Goal: Task Accomplishment & Management: Complete application form

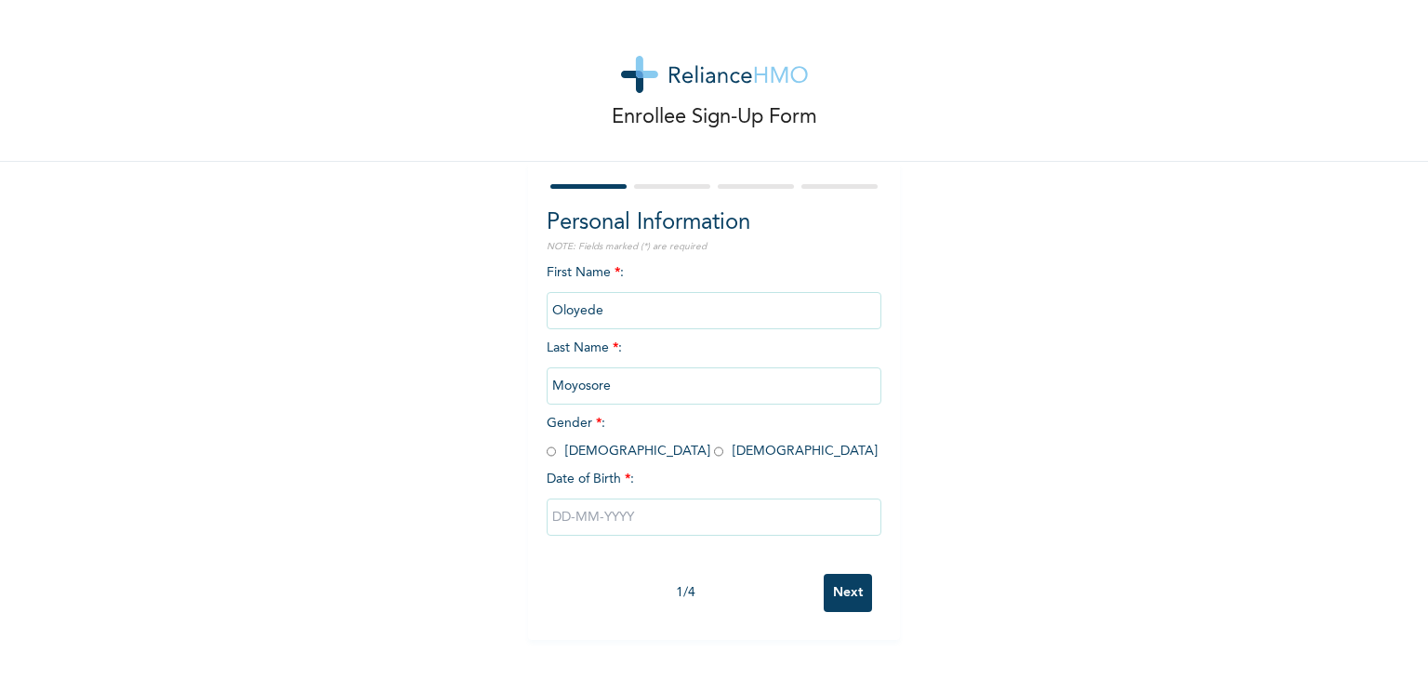
click at [714, 452] on input "radio" at bounding box center [718, 452] width 9 height 18
radio input "true"
click at [612, 524] on input "text" at bounding box center [714, 516] width 335 height 37
select select "7"
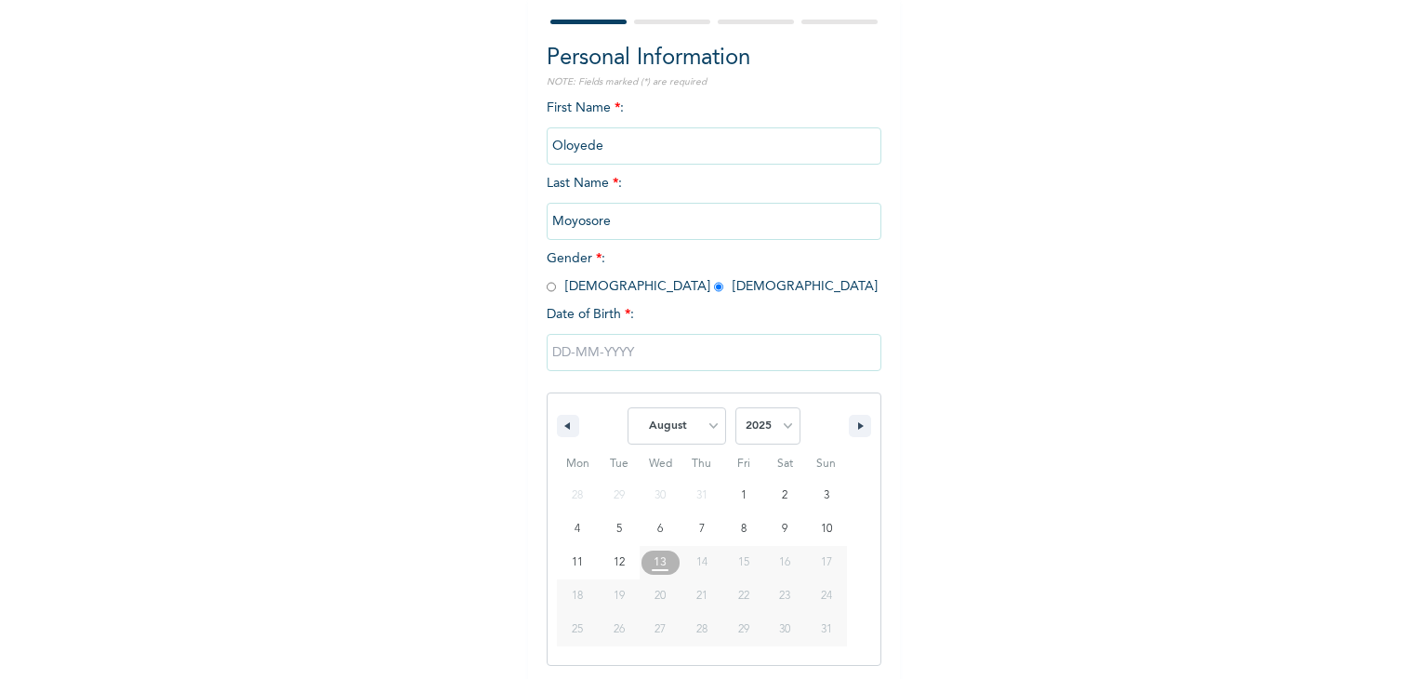
scroll to position [166, 0]
click at [744, 422] on select "2025 2024 2023 2022 2021 2020 2019 2018 2017 2016 2015 2014 2013 2012 2011 2010…" at bounding box center [768, 423] width 65 height 37
select select "1999"
click at [736, 405] on select "2025 2024 2023 2022 2021 2020 2019 2018 2017 2016 2015 2014 2013 2012 2011 2010…" at bounding box center [768, 423] width 65 height 37
click at [658, 427] on select "January February March April May June July August September October November De…" at bounding box center [677, 423] width 99 height 37
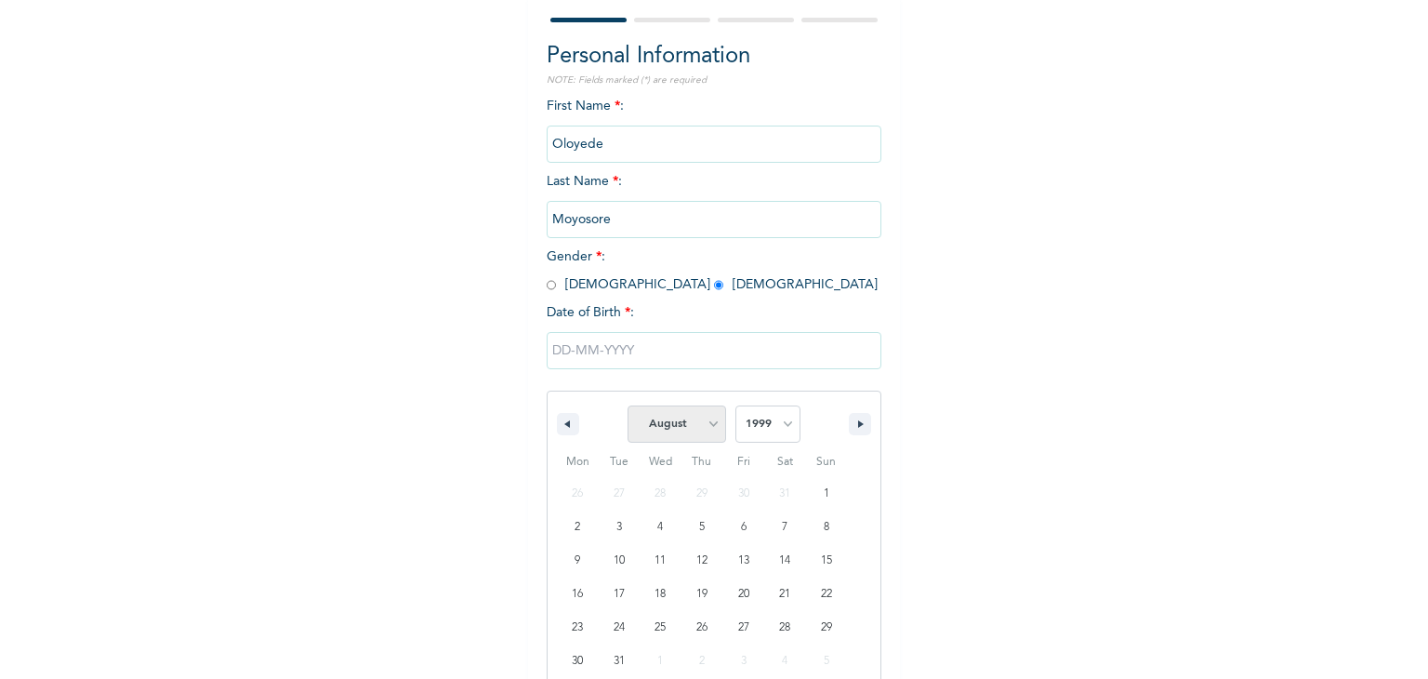
select select "3"
click at [628, 405] on select "January February March April May June July August September October November De…" at bounding box center [677, 423] width 99 height 37
type input "[DATE]"
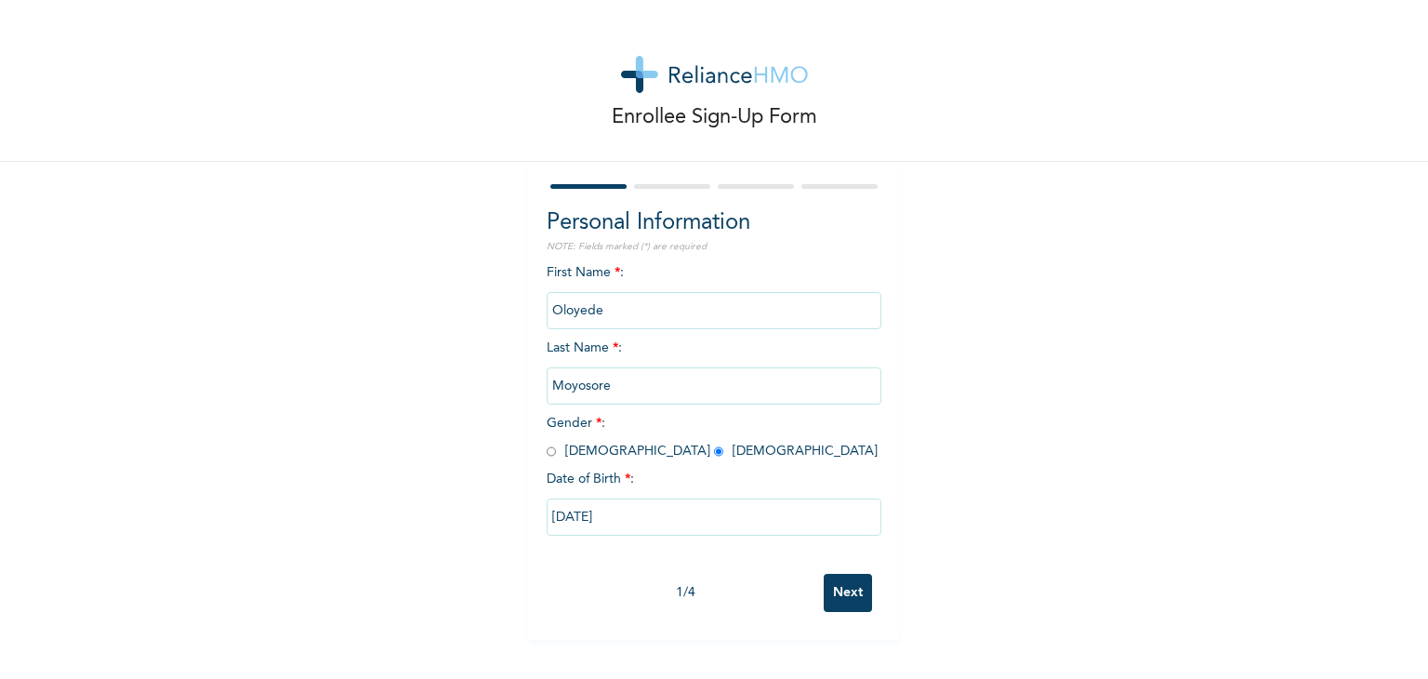
scroll to position [0, 0]
click at [607, 294] on input "Oloyede" at bounding box center [714, 310] width 335 height 37
click at [549, 326] on input "Oloyede" at bounding box center [714, 310] width 335 height 37
click at [568, 323] on input "Oloyede" at bounding box center [714, 310] width 335 height 37
click at [580, 391] on input "Moyosore" at bounding box center [714, 385] width 335 height 37
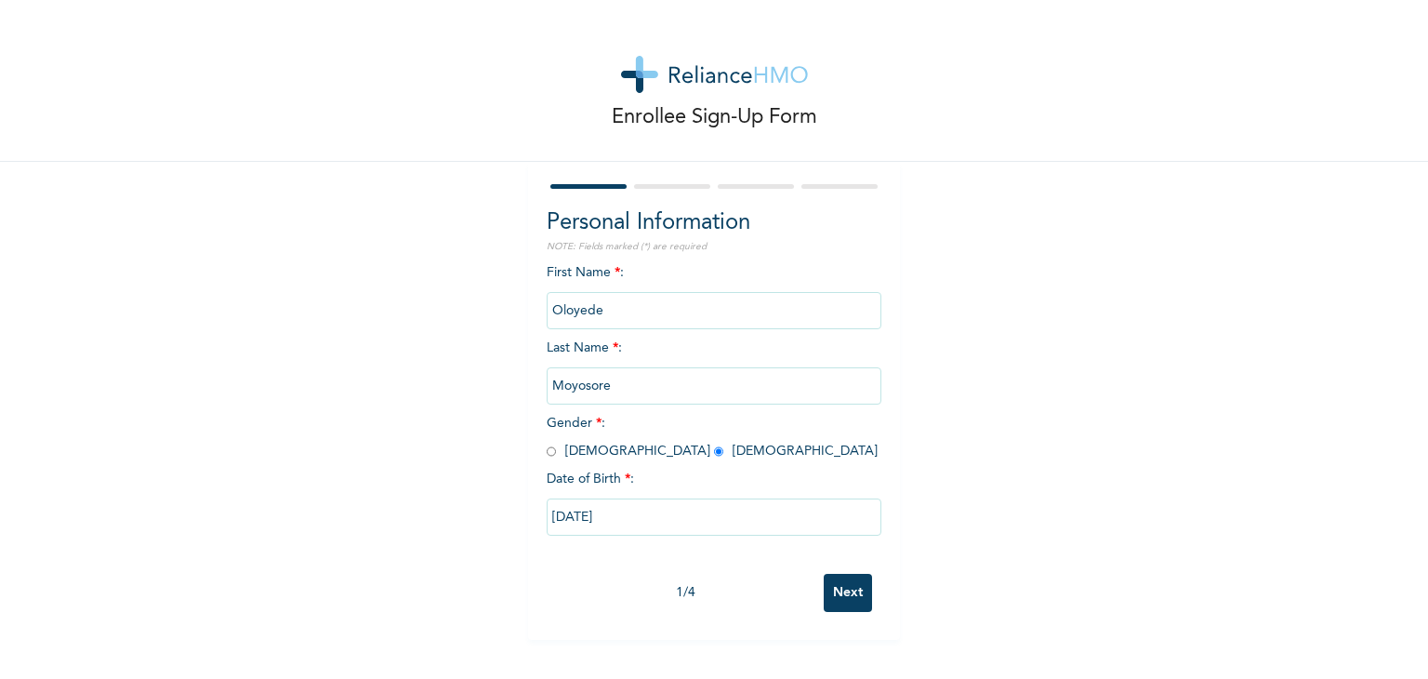
click at [841, 589] on input "Next" at bounding box center [848, 593] width 48 height 38
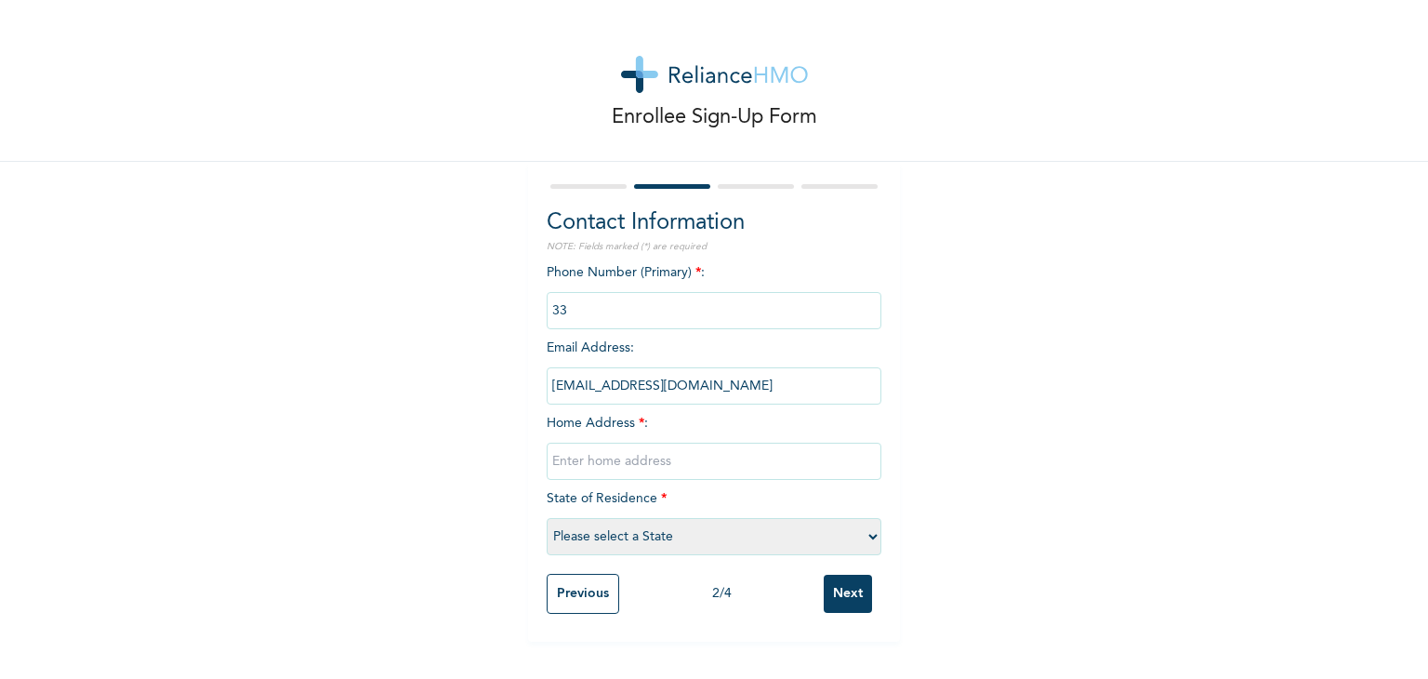
click at [579, 302] on input "phone" at bounding box center [714, 310] width 335 height 37
click at [579, 303] on input "phone" at bounding box center [714, 310] width 335 height 37
click at [584, 315] on input "phone" at bounding box center [714, 310] width 335 height 37
click at [683, 280] on span "Phone Number (Primary) * :" at bounding box center [714, 291] width 335 height 51
click at [696, 267] on span "*" at bounding box center [699, 272] width 6 height 13
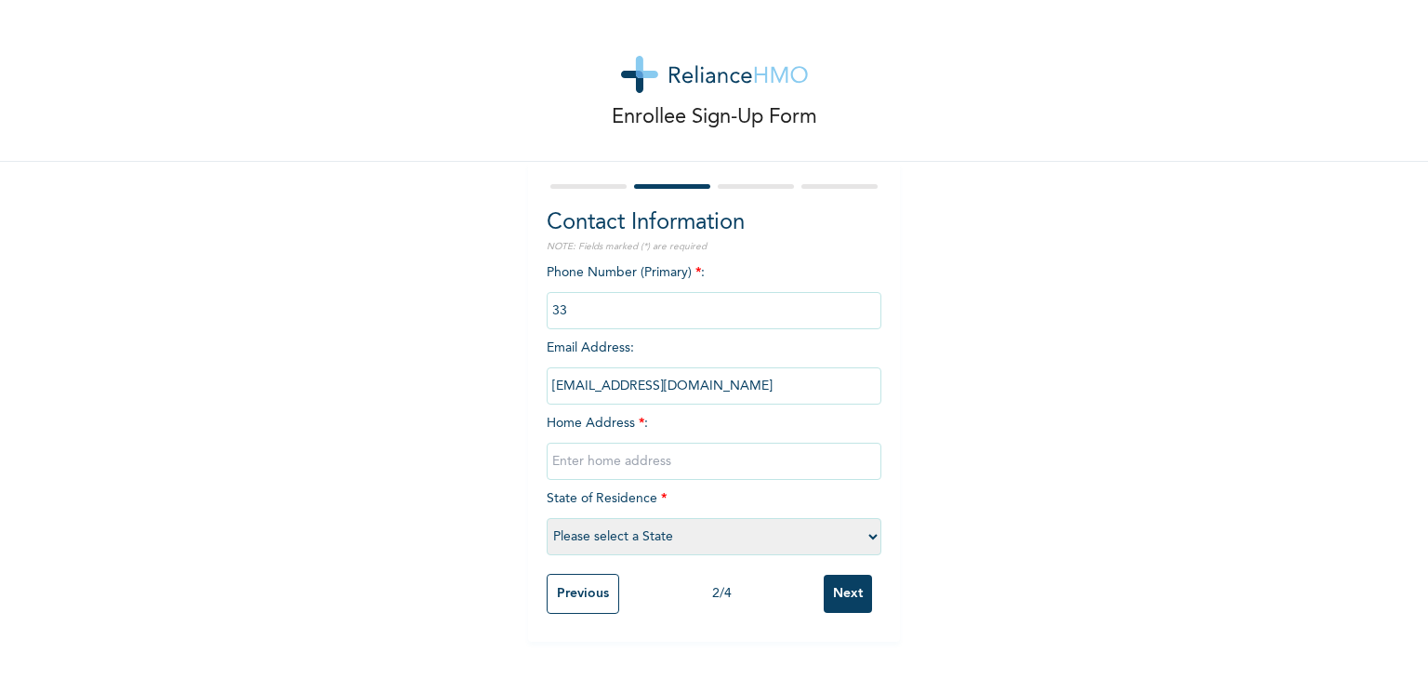
click at [558, 312] on input "phone" at bounding box center [714, 310] width 335 height 37
drag, startPoint x: 569, startPoint y: 312, endPoint x: 513, endPoint y: 325, distance: 57.5
click at [513, 325] on div "Enrollee Sign-Up Form Contact Information NOTE: Fields marked (*) are required …" at bounding box center [714, 321] width 1428 height 642
click at [630, 297] on input "phone" at bounding box center [714, 310] width 335 height 37
click at [567, 315] on input "phone" at bounding box center [714, 310] width 335 height 37
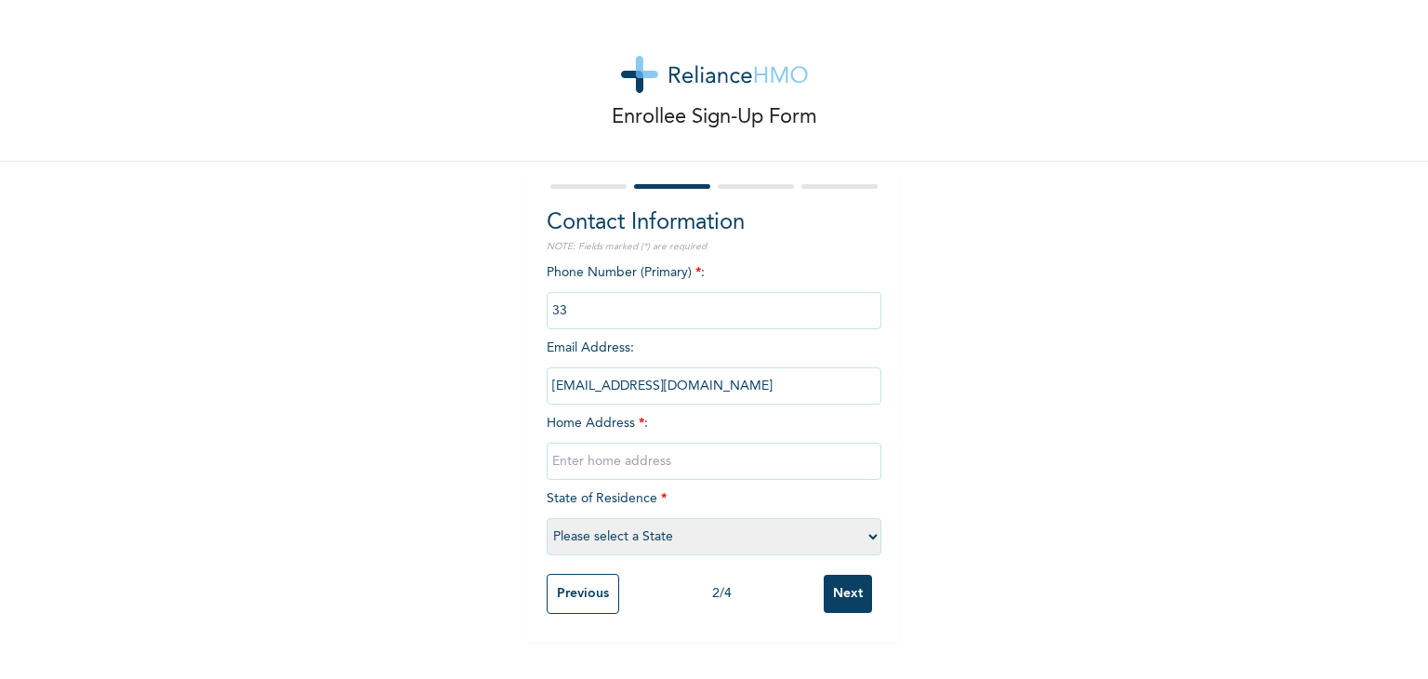
drag, startPoint x: 567, startPoint y: 315, endPoint x: 431, endPoint y: 311, distance: 135.8
click at [431, 311] on div "Enrollee Sign-Up Form Contact Information NOTE: Fields marked (*) are required …" at bounding box center [714, 321] width 1428 height 642
click at [608, 456] on input "text" at bounding box center [714, 461] width 335 height 37
click at [658, 466] on input "Oduntan Ikosi-ketu [GEOGRAPHIC_DATA]" at bounding box center [714, 461] width 335 height 37
type input "Oduntan Ikosi-ketu, [GEOGRAPHIC_DATA]"
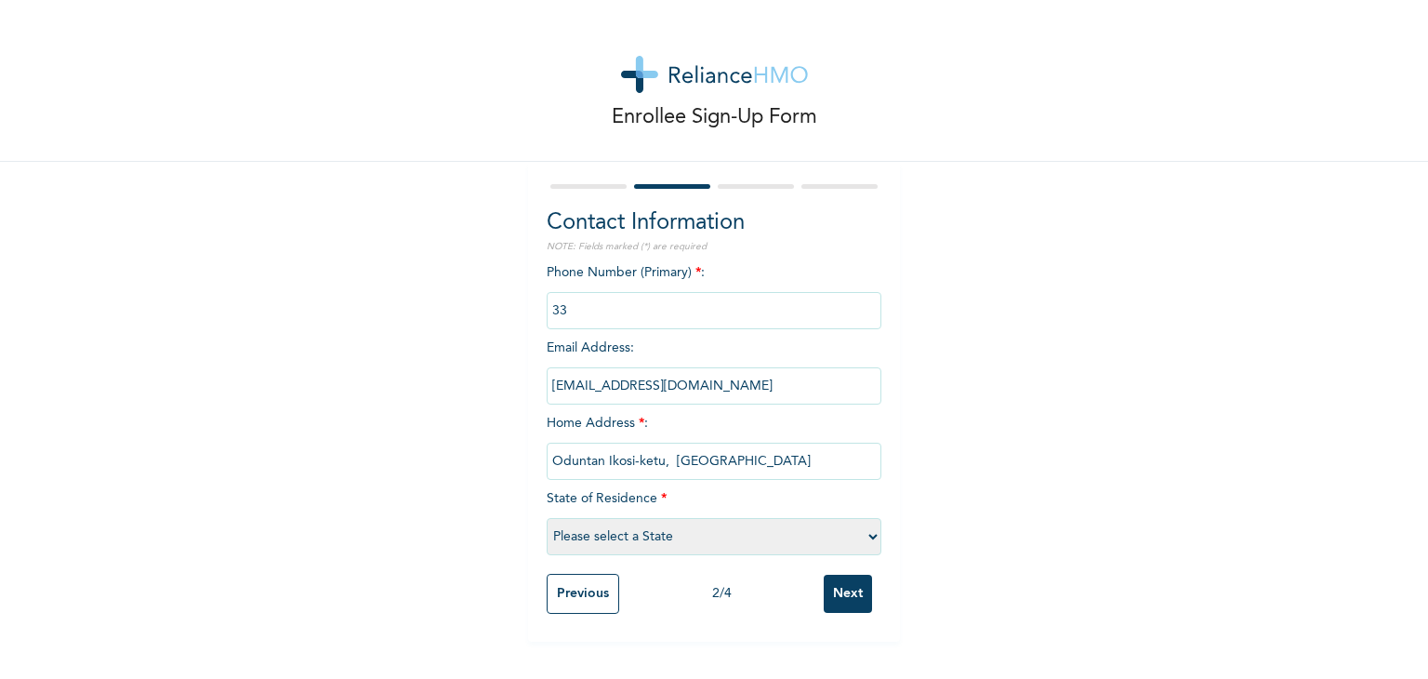
click at [673, 540] on select "Please select a State [PERSON_NAME] (FCT) [PERSON_NAME] Ibom [GEOGRAPHIC_DATA] …" at bounding box center [714, 536] width 335 height 37
click at [146, 563] on div "Enrollee Sign-Up Form Contact Information NOTE: Fields marked (*) are required …" at bounding box center [714, 321] width 1428 height 642
click at [656, 529] on select "Please select a State [PERSON_NAME] (FCT) [PERSON_NAME] Ibom [GEOGRAPHIC_DATA] …" at bounding box center [714, 536] width 335 height 37
select select "25"
click at [547, 518] on select "Please select a State [PERSON_NAME] (FCT) [PERSON_NAME] Ibom [GEOGRAPHIC_DATA] …" at bounding box center [714, 536] width 335 height 37
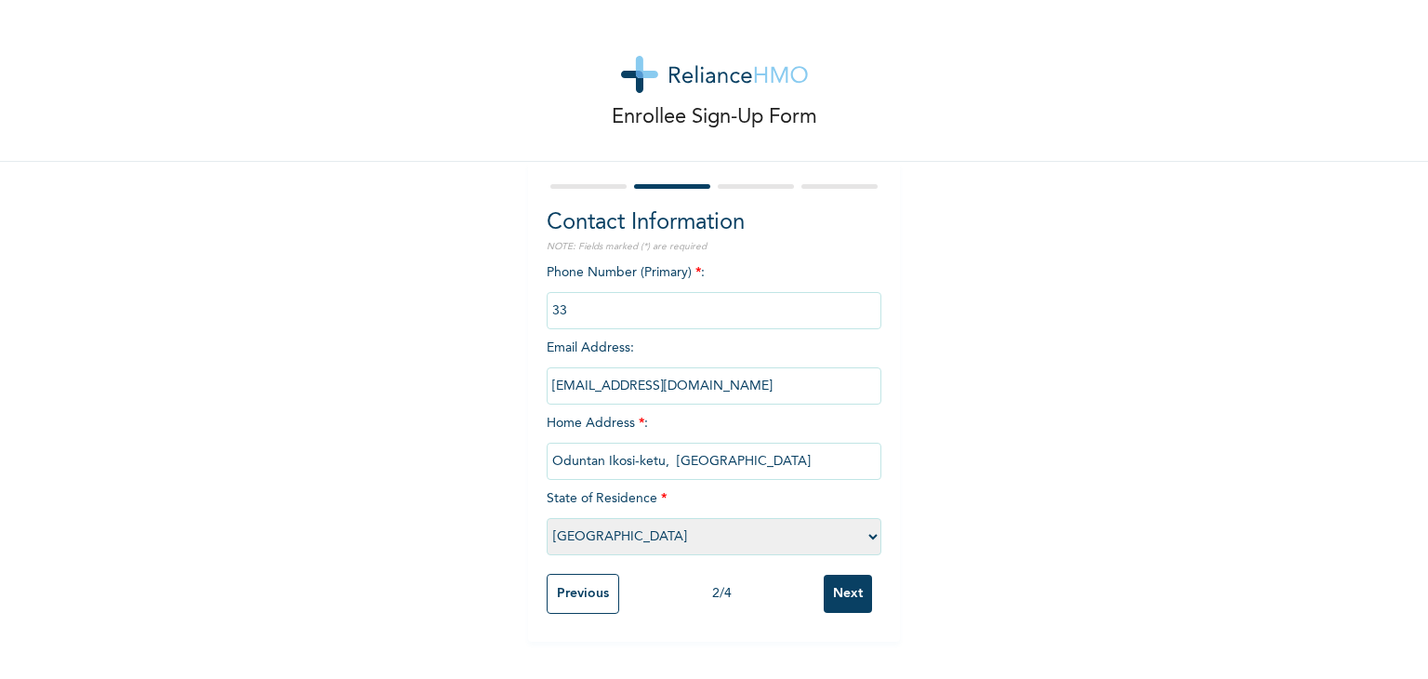
click at [580, 579] on input "Previous" at bounding box center [583, 594] width 73 height 40
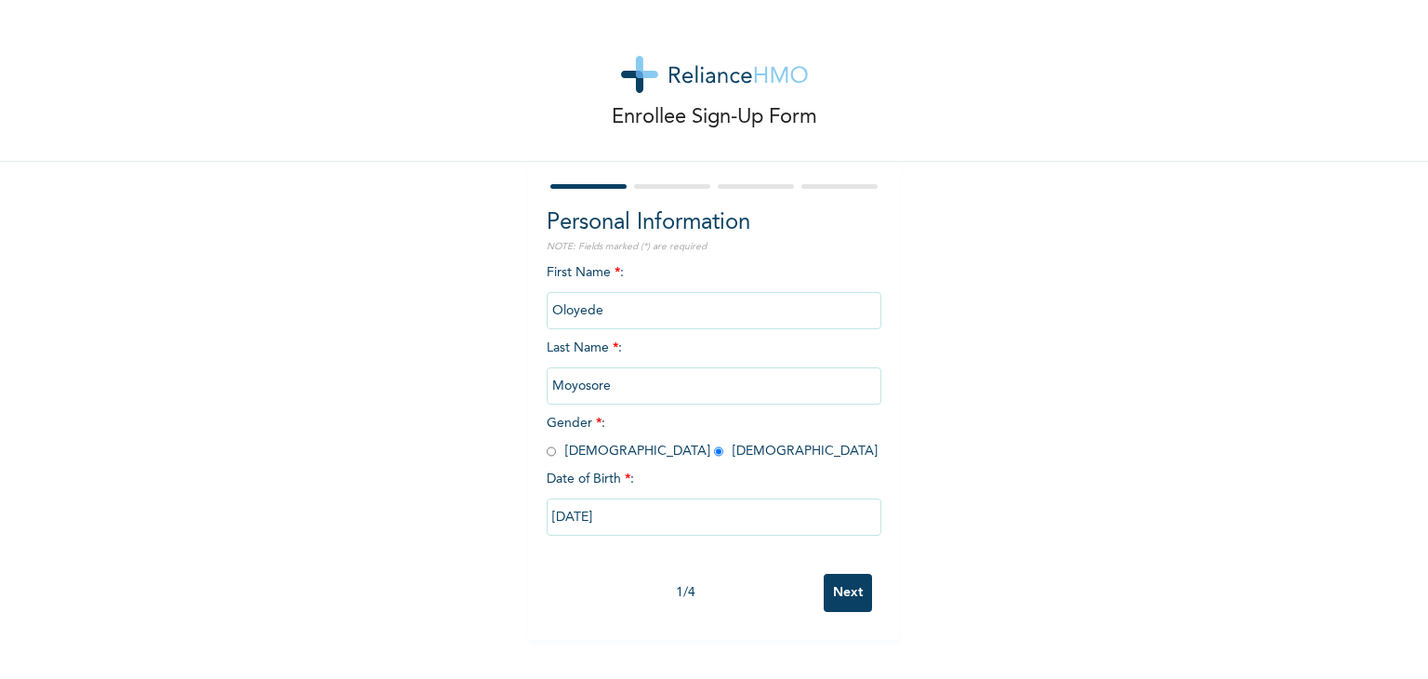
click at [833, 588] on input "Next" at bounding box center [848, 593] width 48 height 38
select select "25"
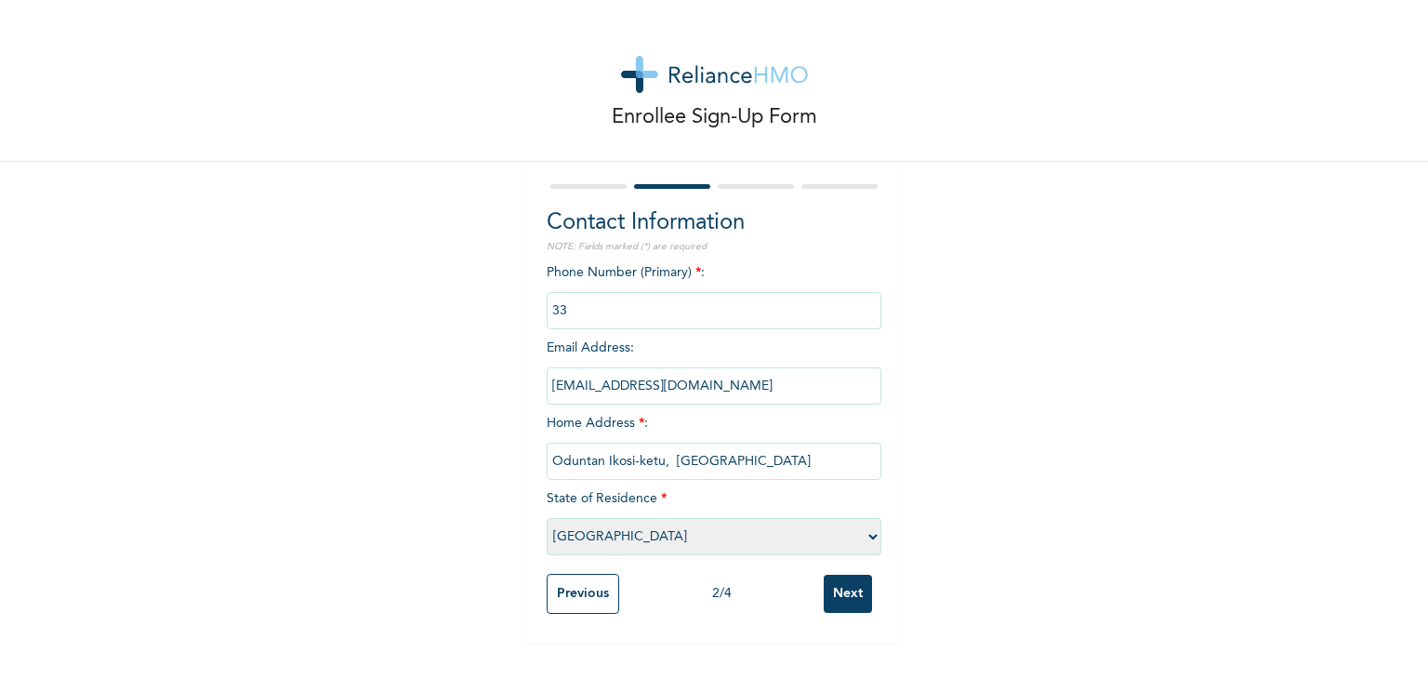
click at [851, 596] on input "Next" at bounding box center [848, 594] width 48 height 38
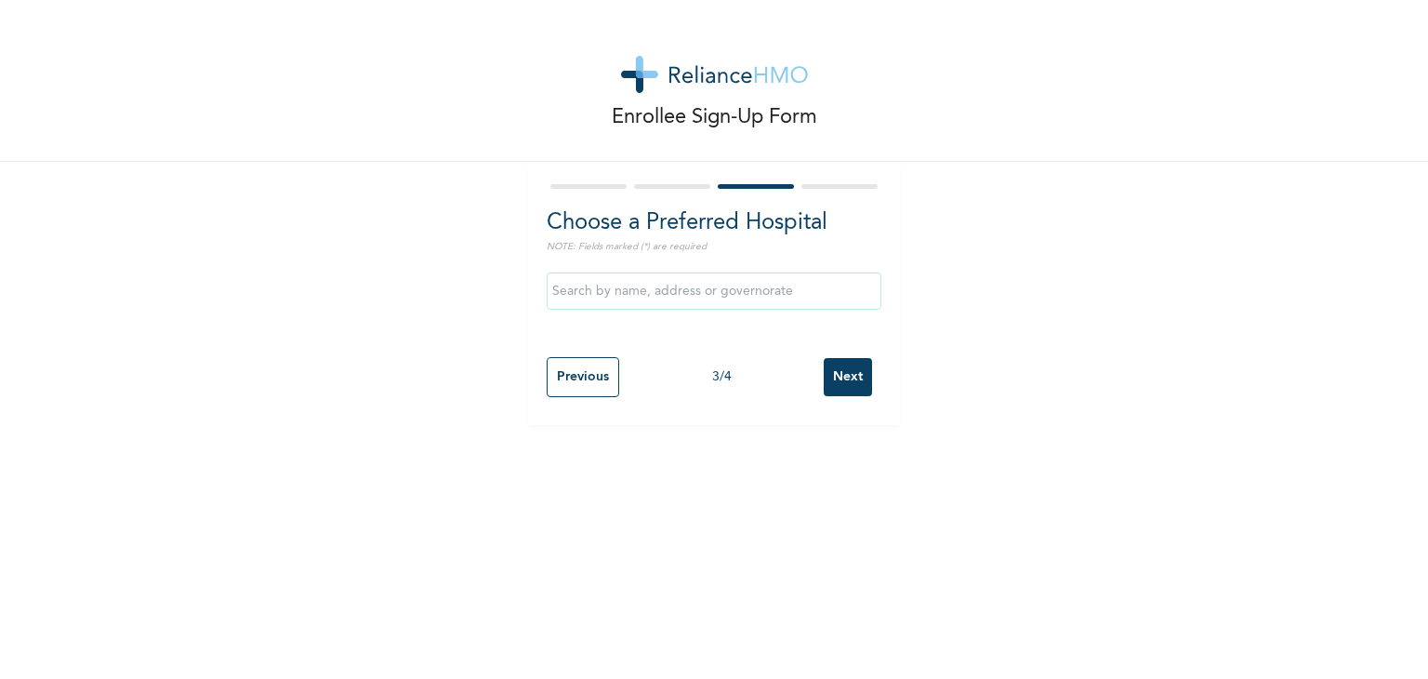
click at [653, 297] on input "text" at bounding box center [714, 290] width 335 height 37
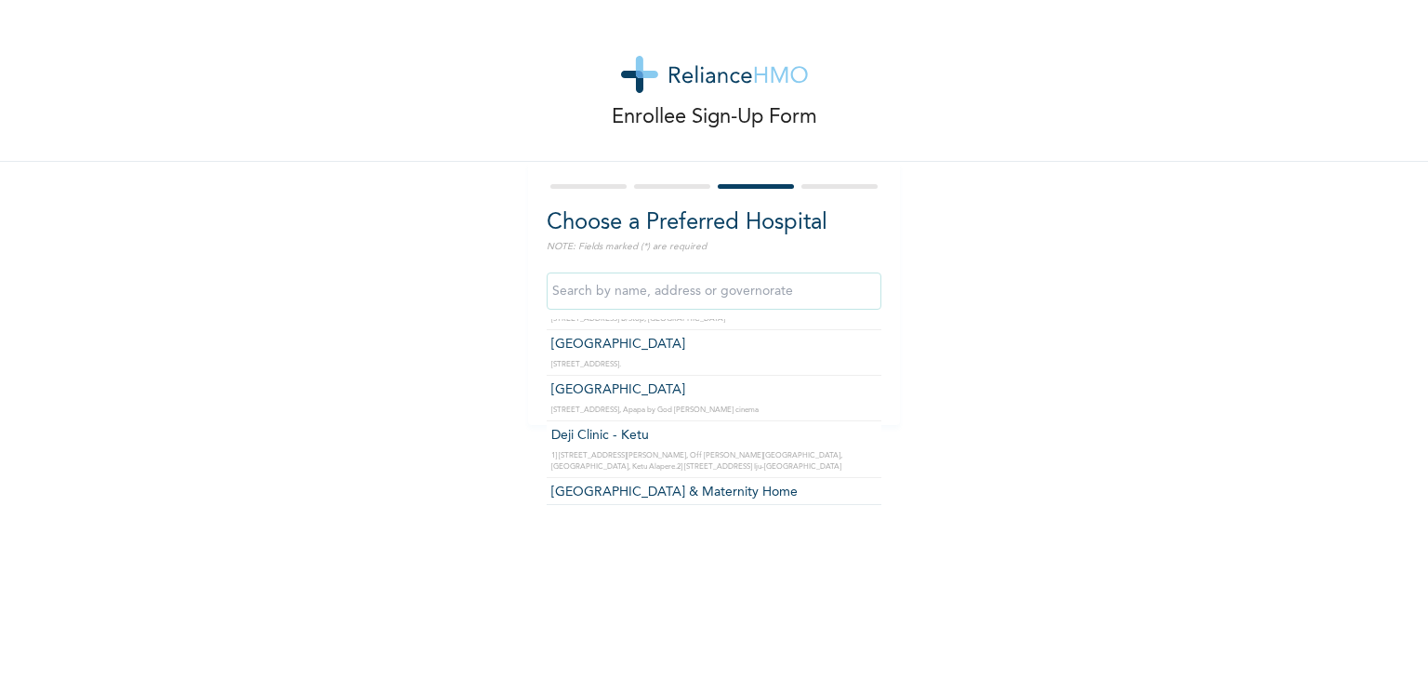
scroll to position [1581, 0]
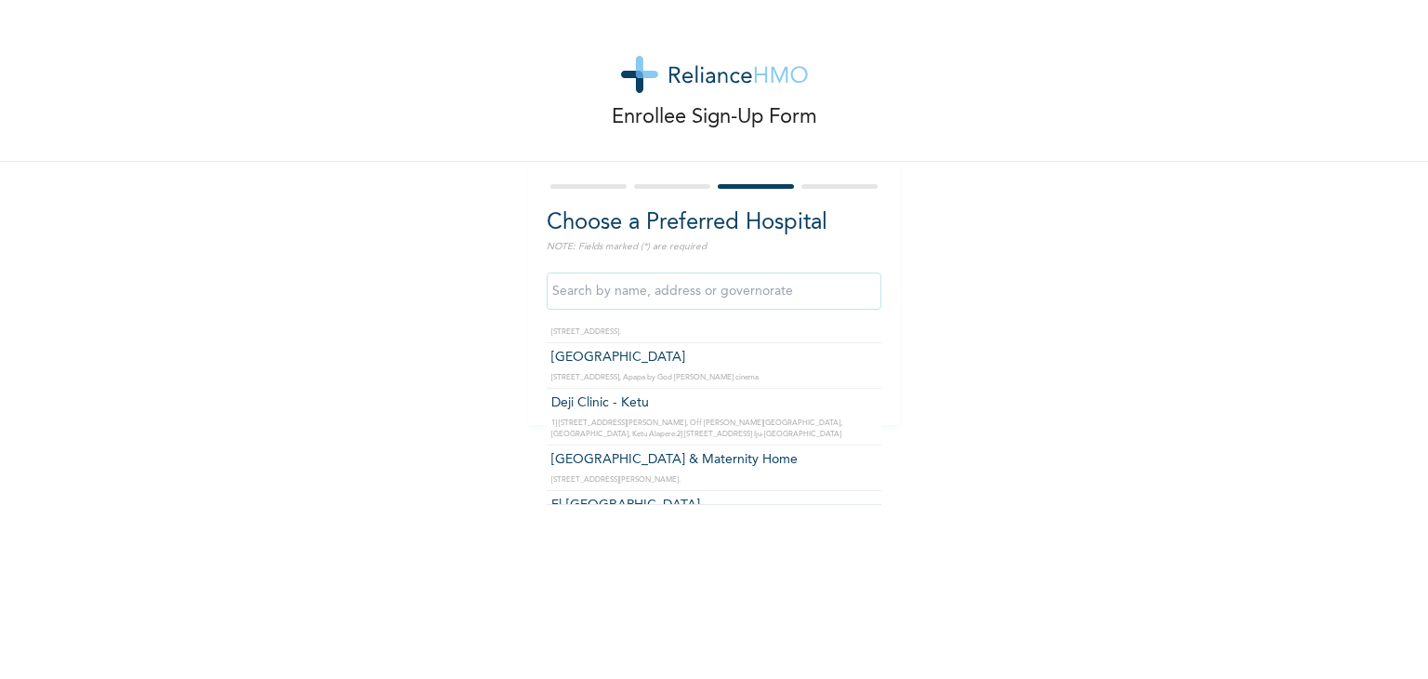
type input "[GEOGRAPHIC_DATA] & Maternity Home"
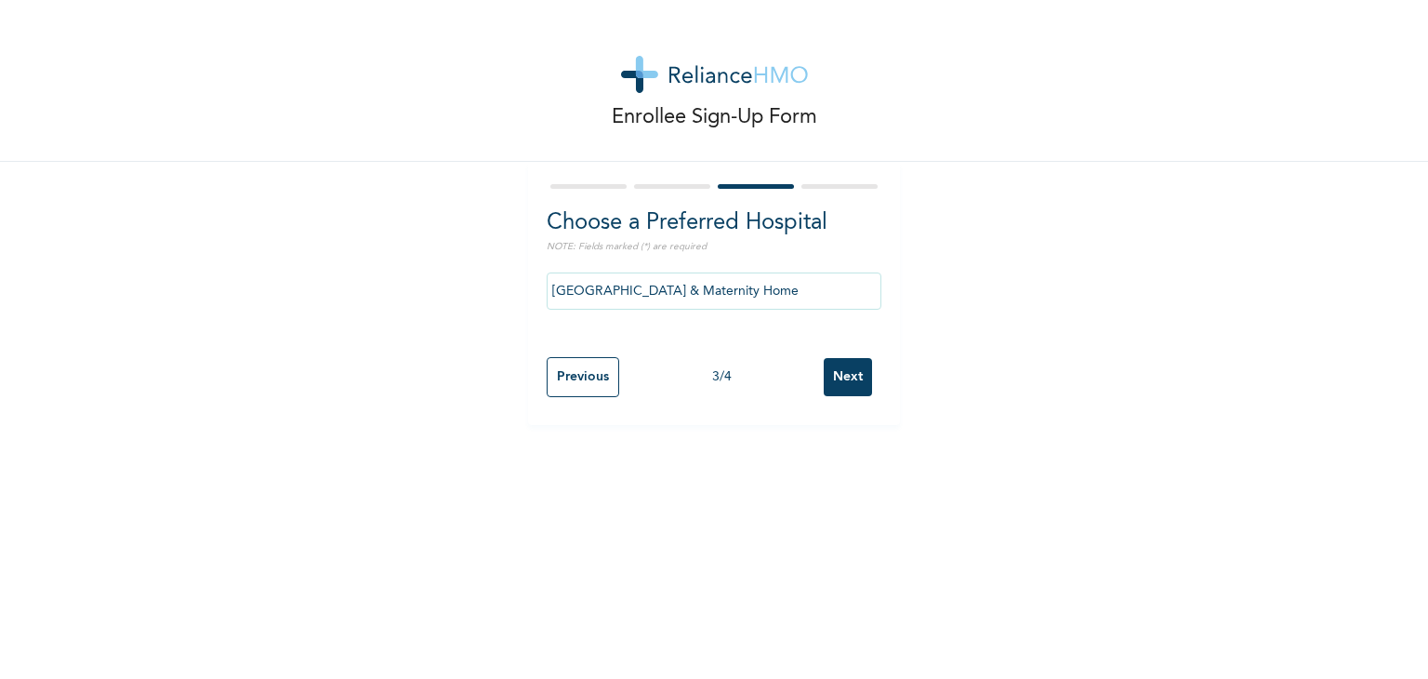
click at [841, 377] on input "Next" at bounding box center [848, 377] width 48 height 38
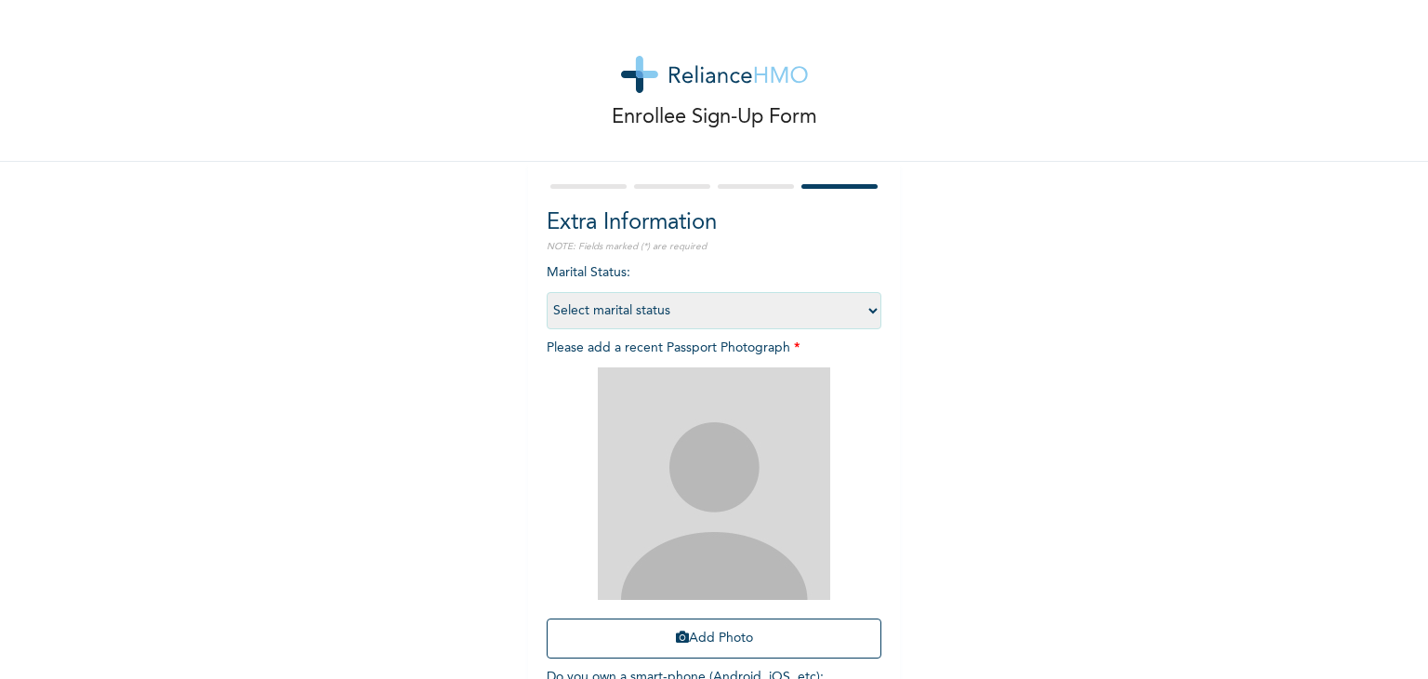
click at [600, 312] on select "Select marital status [DEMOGRAPHIC_DATA] Married [DEMOGRAPHIC_DATA] Widow/[DEMO…" at bounding box center [714, 310] width 335 height 37
select select "1"
click at [547, 292] on select "Select marital status [DEMOGRAPHIC_DATA] Married [DEMOGRAPHIC_DATA] Widow/[DEMO…" at bounding box center [714, 310] width 335 height 37
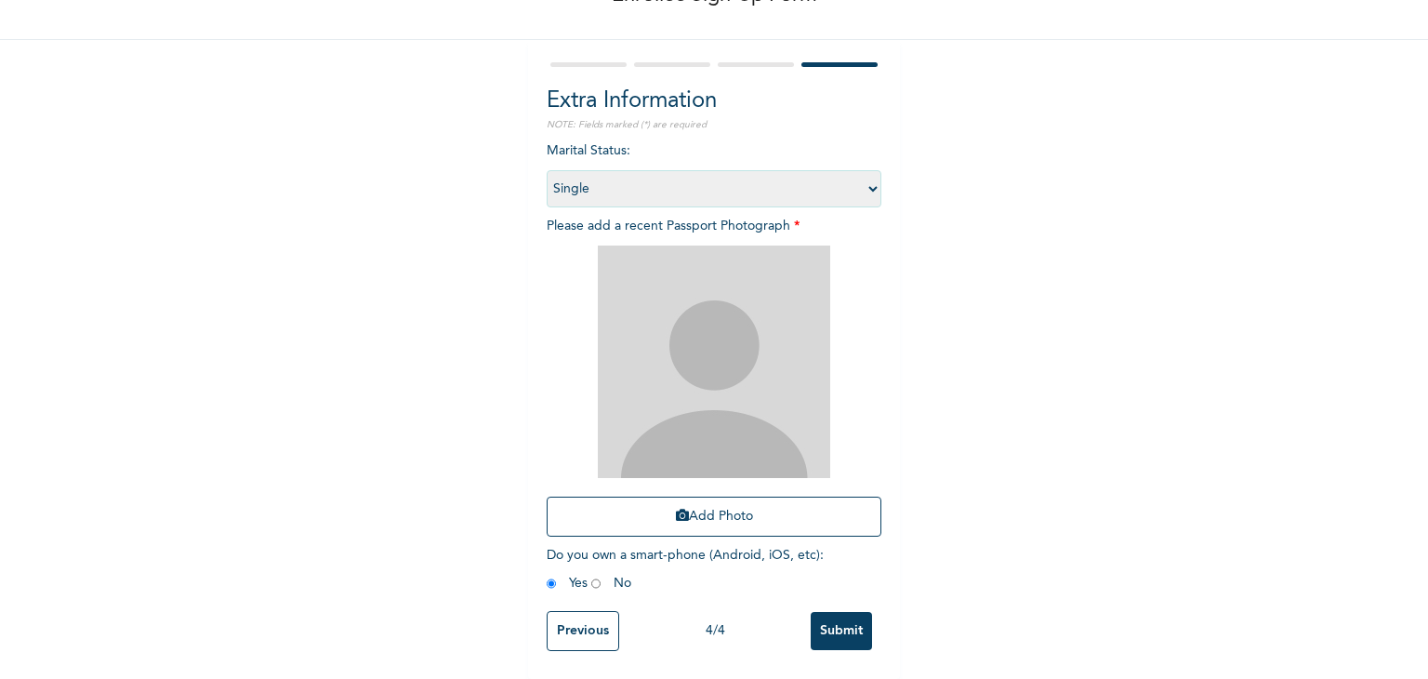
scroll to position [135, 0]
click at [682, 503] on button "Add Photo" at bounding box center [714, 517] width 335 height 40
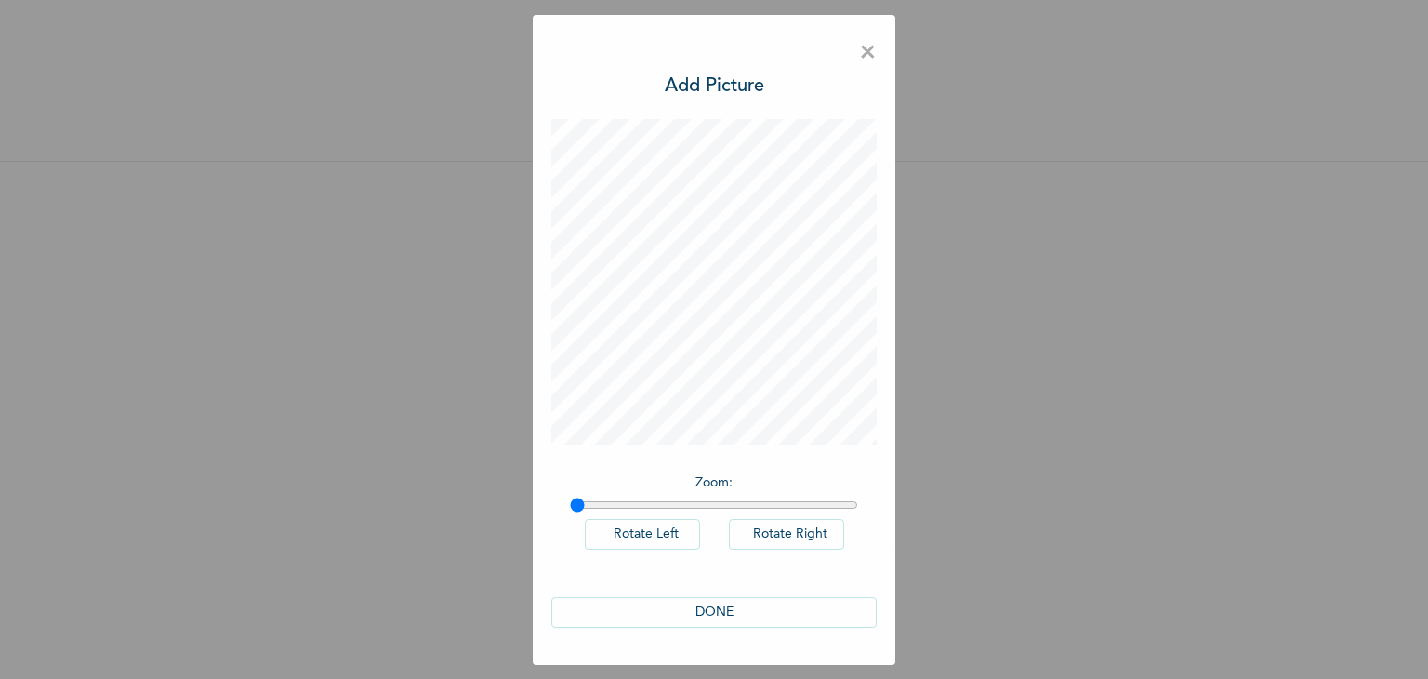
scroll to position [0, 0]
click at [758, 603] on button "DONE" at bounding box center [713, 612] width 325 height 31
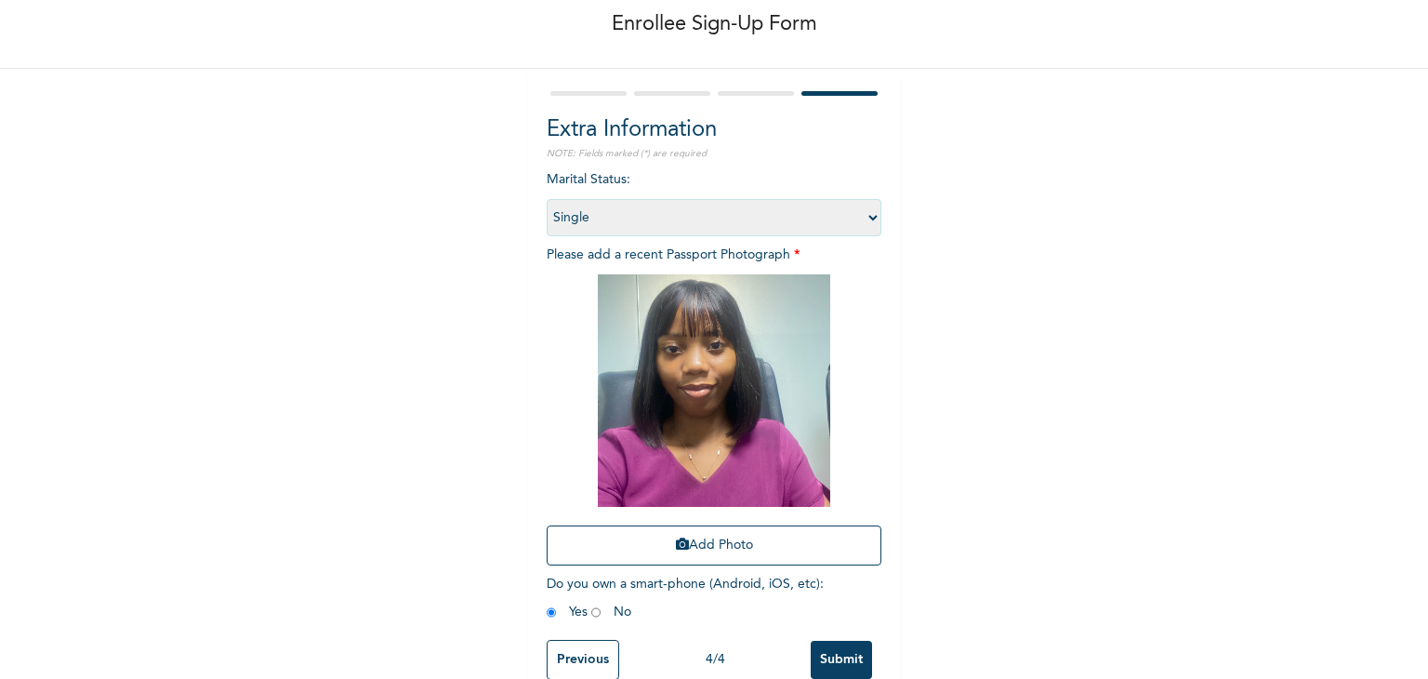
scroll to position [135, 0]
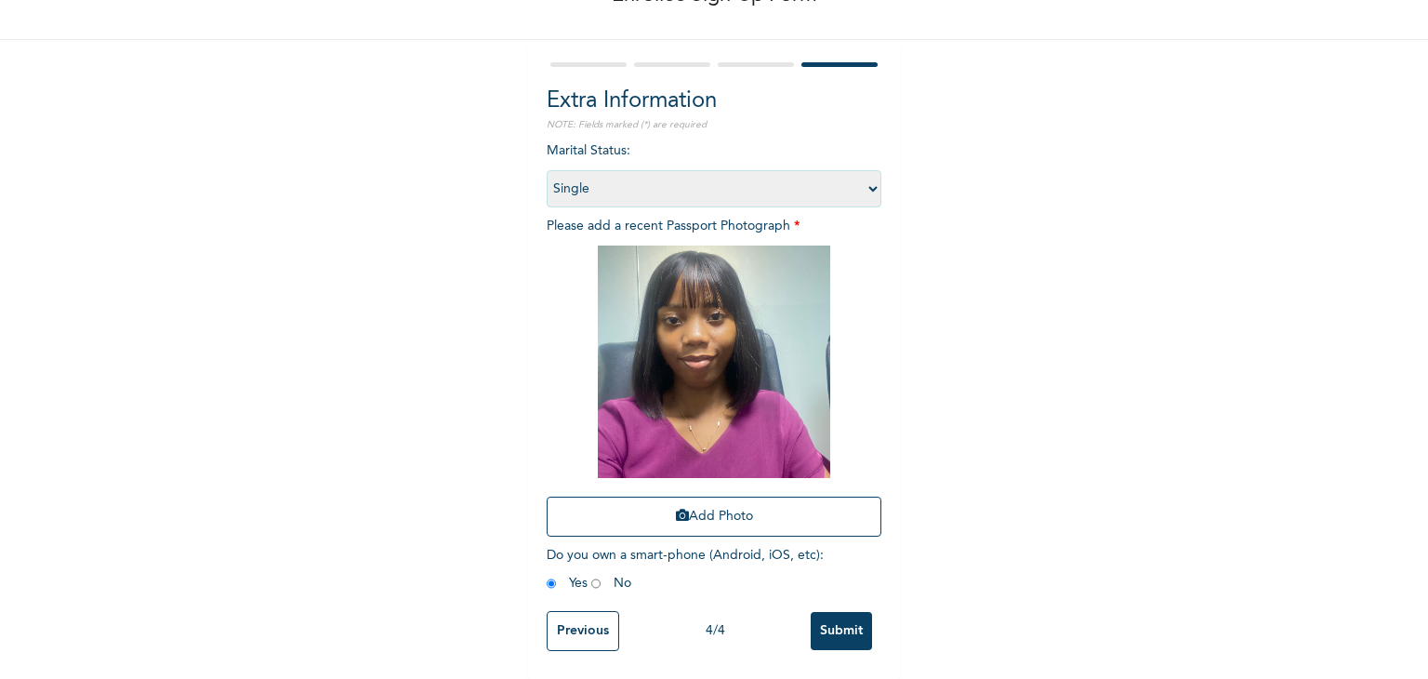
click at [588, 619] on input "Previous" at bounding box center [583, 631] width 73 height 40
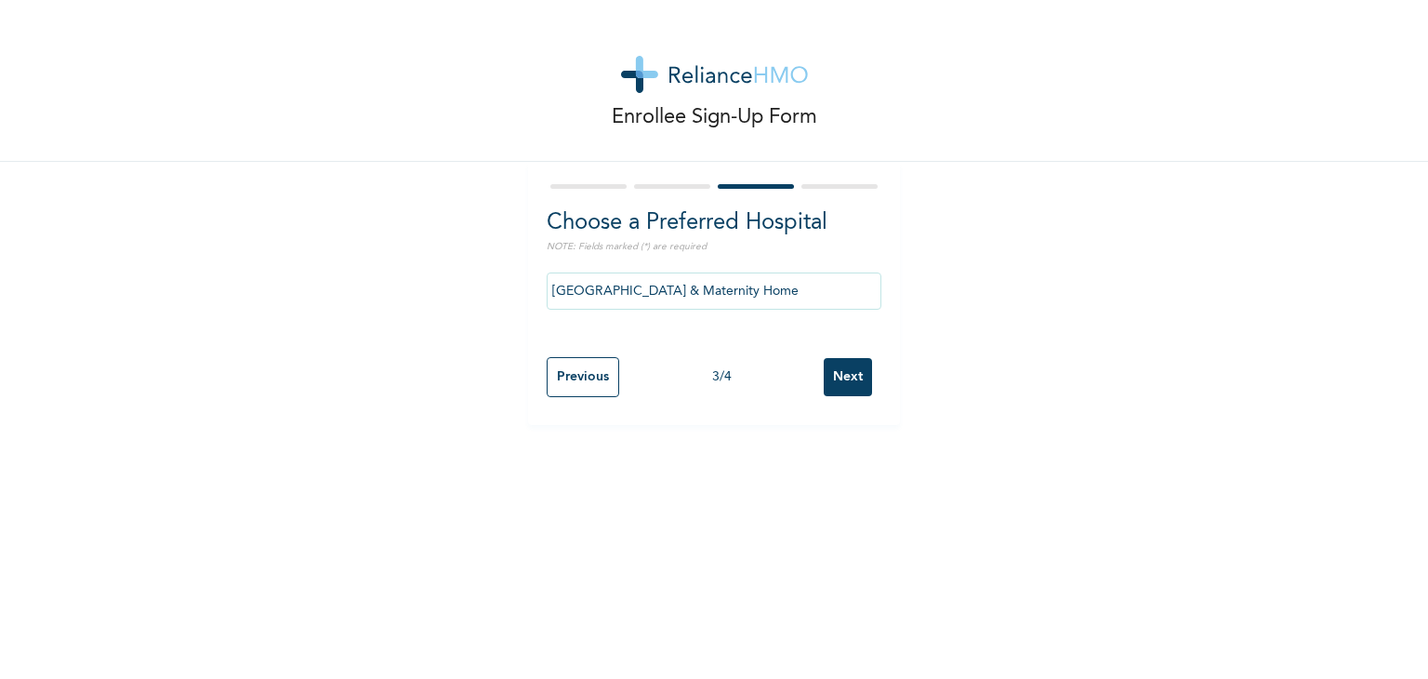
scroll to position [0, 0]
click at [848, 399] on div "Previous 3 / 4 Next" at bounding box center [714, 377] width 335 height 59
click at [848, 384] on input "Next" at bounding box center [848, 377] width 48 height 38
select select "1"
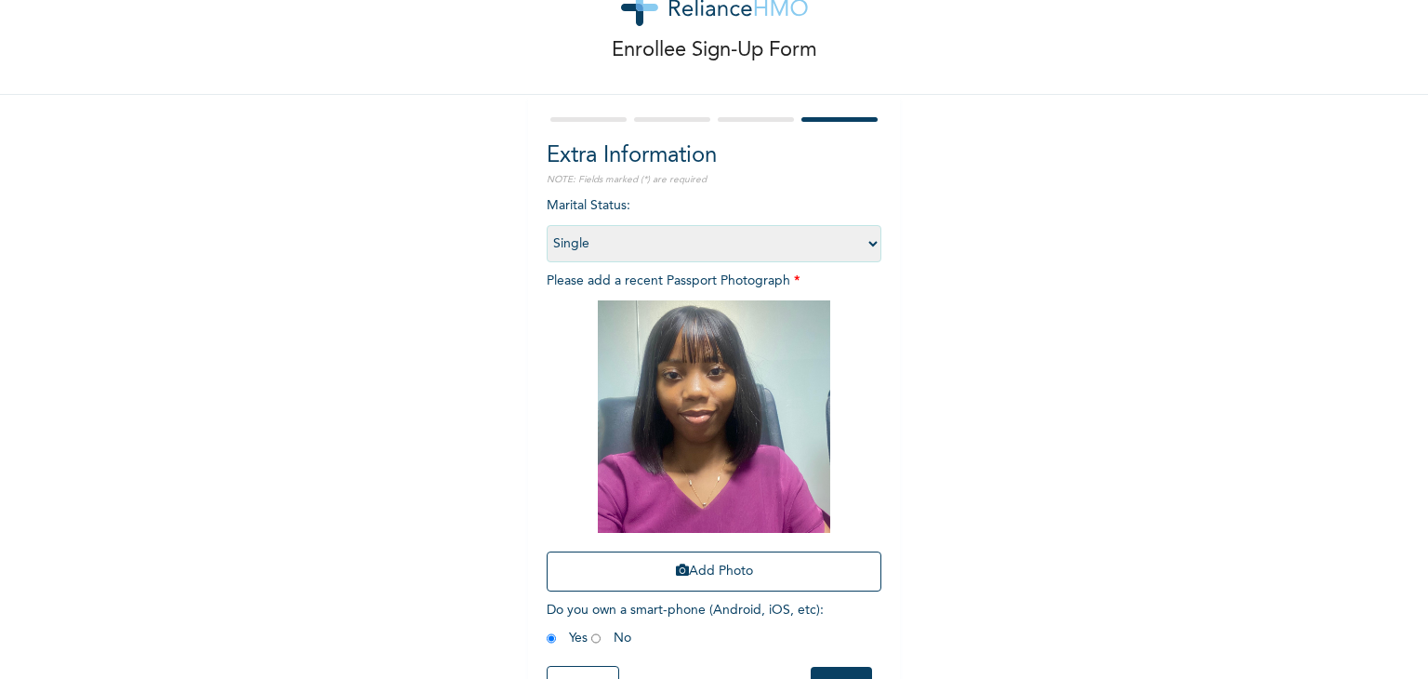
scroll to position [135, 0]
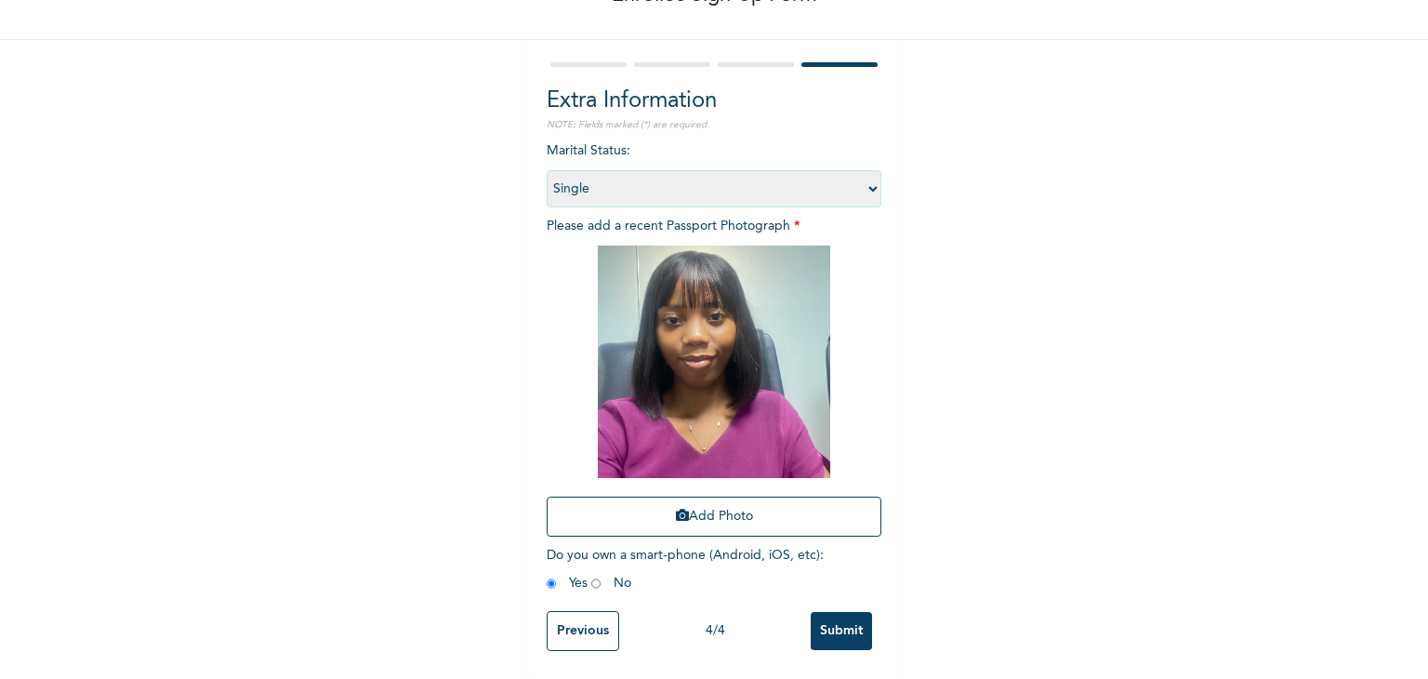
click at [596, 615] on input "Previous" at bounding box center [583, 631] width 73 height 40
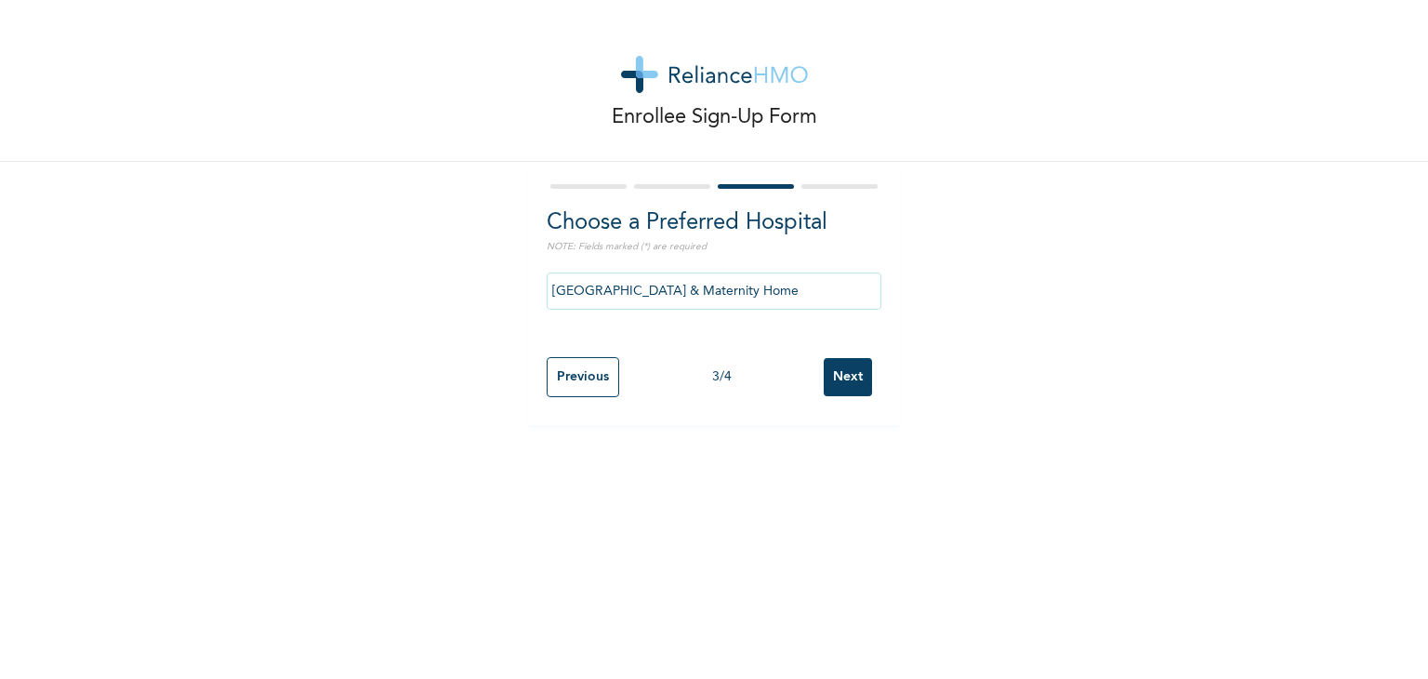
click at [575, 387] on input "Previous" at bounding box center [583, 377] width 73 height 40
select select "25"
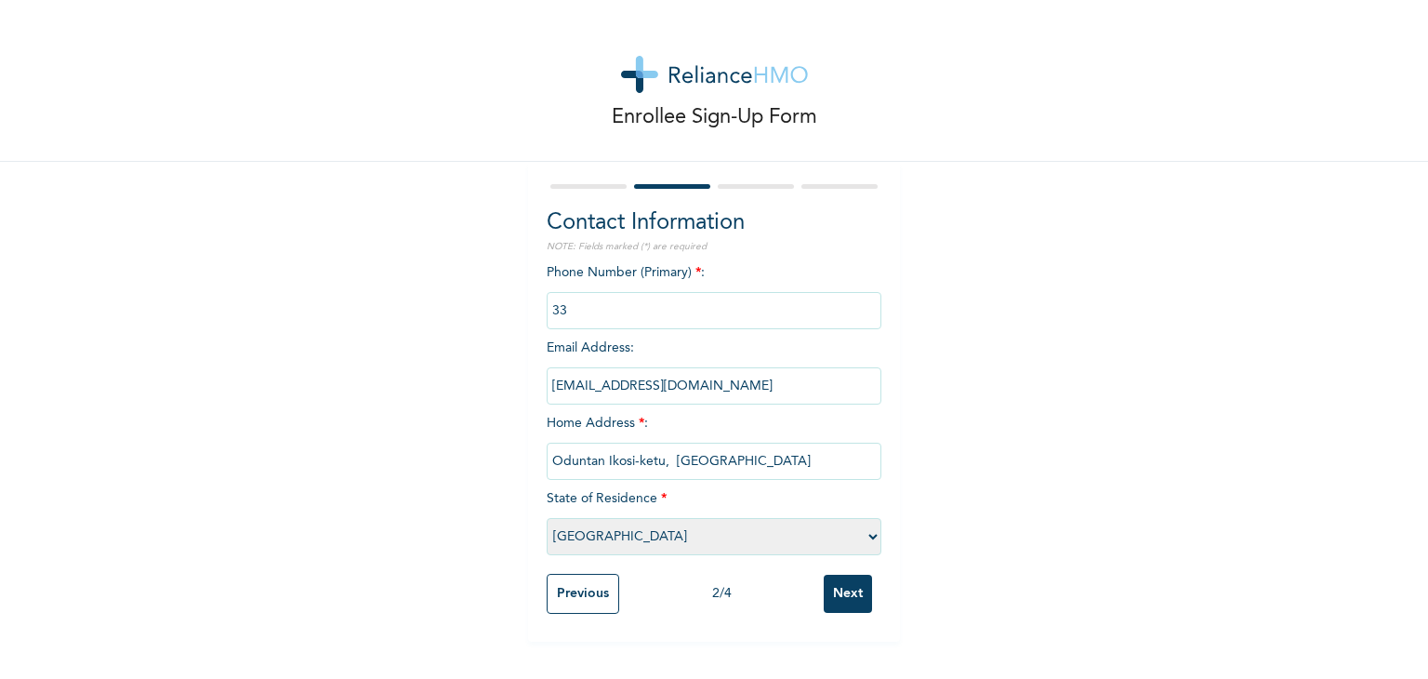
click at [617, 312] on input "phone" at bounding box center [714, 310] width 335 height 37
click at [852, 591] on input "Next" at bounding box center [848, 594] width 48 height 38
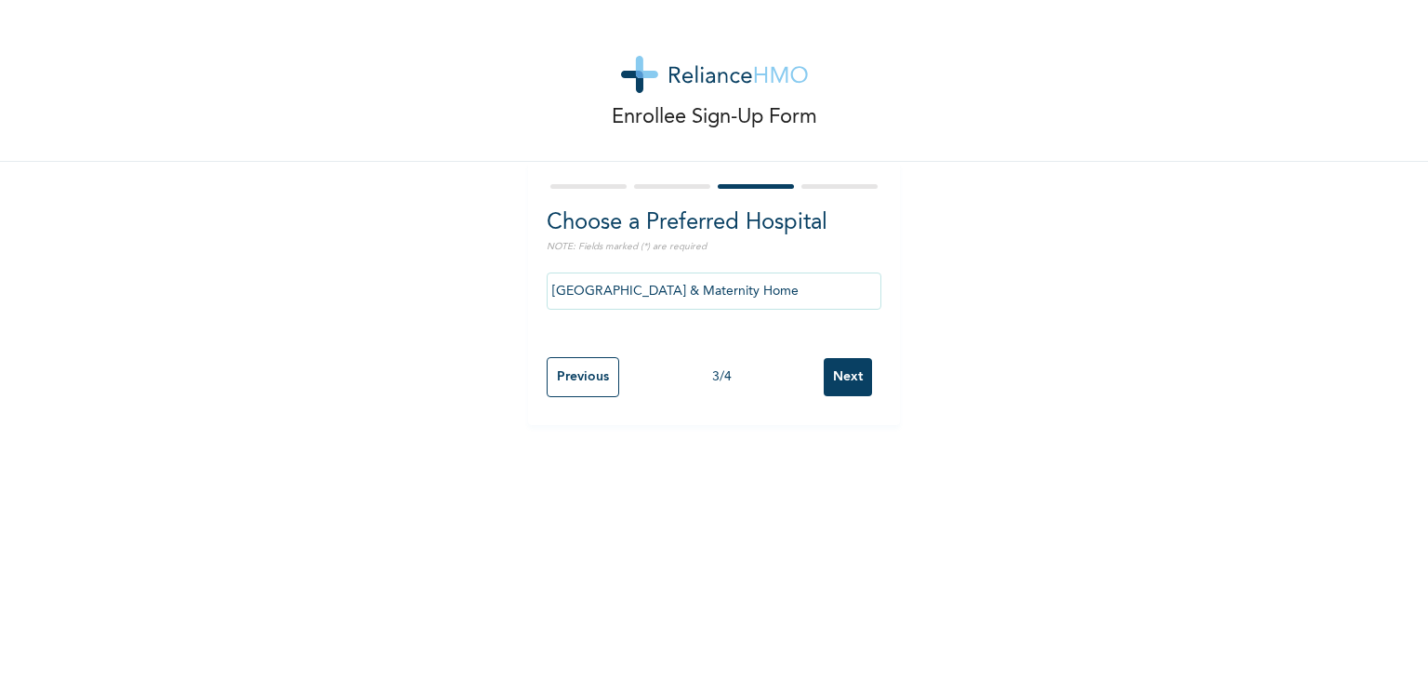
click at [831, 373] on input "Next" at bounding box center [848, 377] width 48 height 38
select select "1"
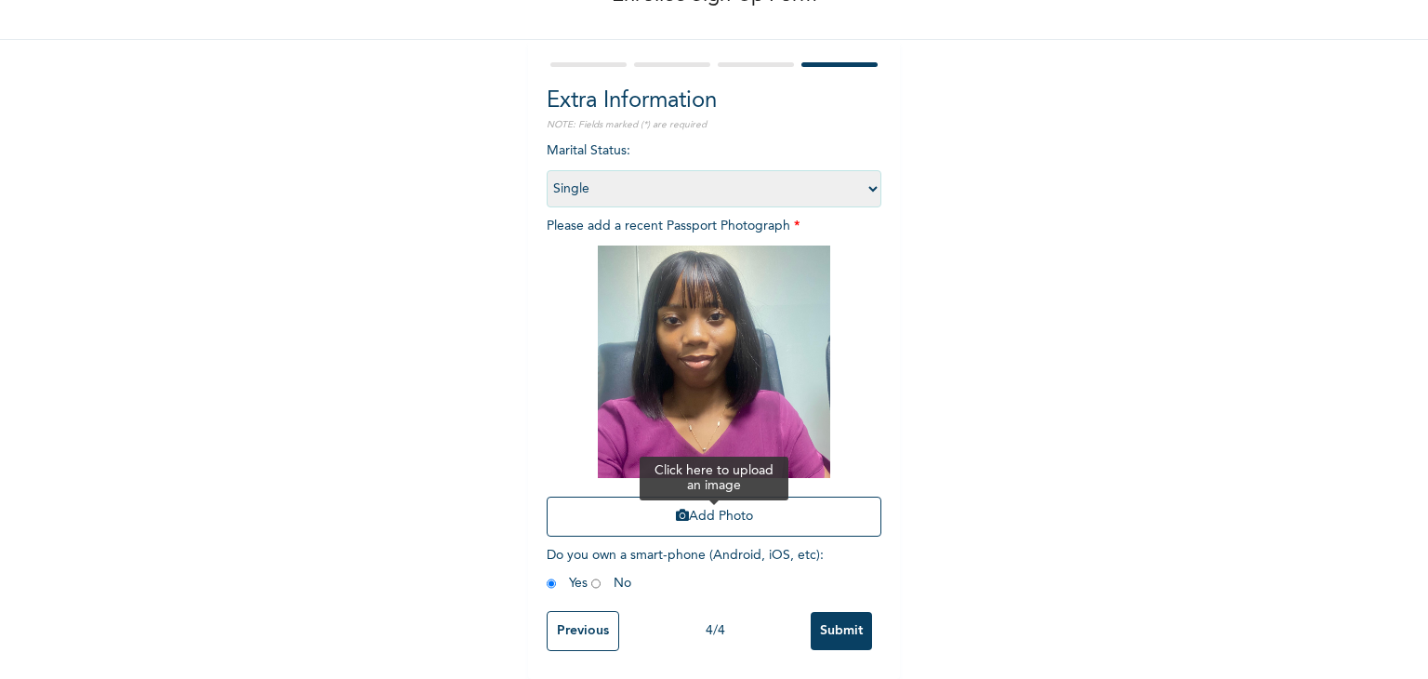
scroll to position [135, 0]
click at [841, 612] on input "Submit" at bounding box center [841, 631] width 61 height 38
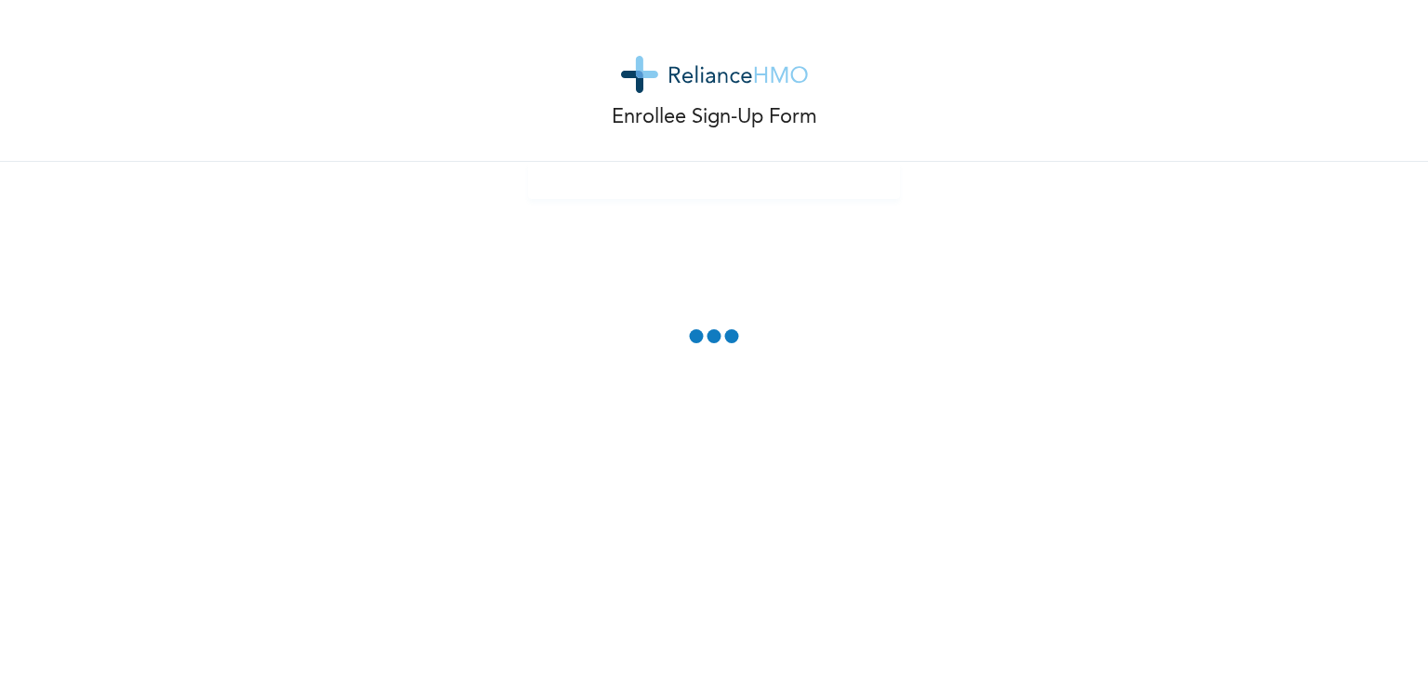
scroll to position [0, 0]
